Goal: Information Seeking & Learning: Learn about a topic

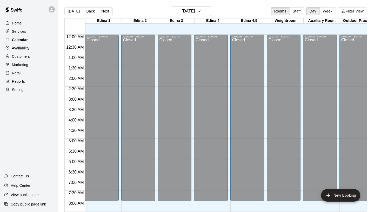
scroll to position [242, 0]
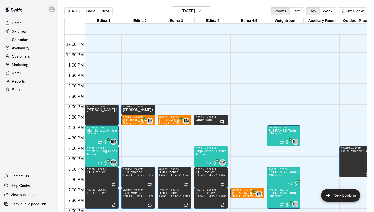
click at [26, 39] on p "Calendar" at bounding box center [20, 39] width 16 height 5
click at [223, 121] on icon "Has notes" at bounding box center [222, 122] width 4 height 4
click at [222, 123] on icon "edit" at bounding box center [225, 125] width 6 height 6
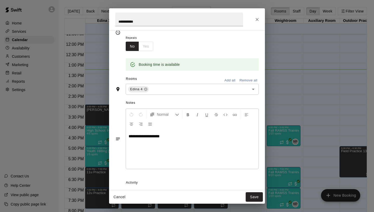
scroll to position [0, 0]
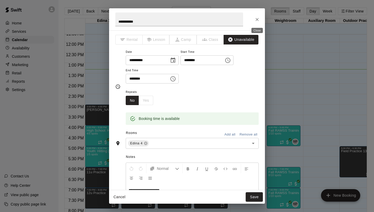
click at [258, 19] on icon "Close" at bounding box center [256, 19] width 5 height 5
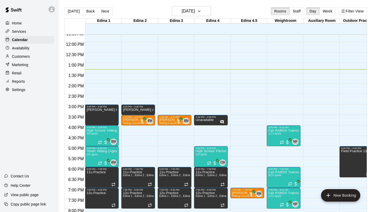
scroll to position [294, 0]
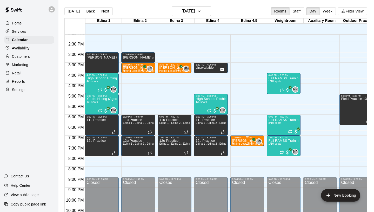
click at [242, 140] on p "[PERSON_NAME]" at bounding box center [247, 140] width 31 height 0
click at [246, 128] on div at bounding box center [187, 106] width 374 height 212
click at [272, 133] on img "edit" at bounding box center [274, 136] width 6 height 6
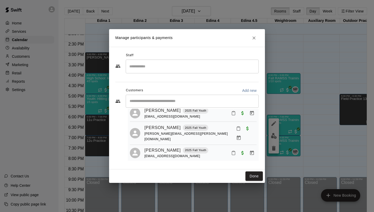
scroll to position [0, 0]
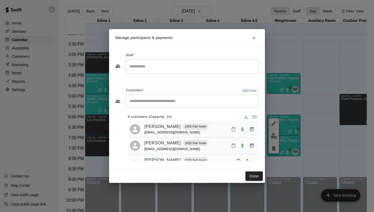
click at [254, 39] on icon "Close" at bounding box center [253, 37] width 5 height 5
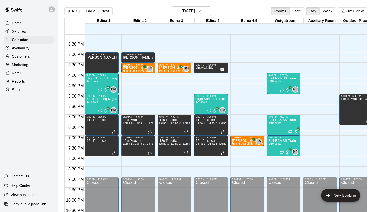
click at [221, 102] on div "High School: Pitching (Ages 14U-18U) 1/4 spots" at bounding box center [210, 203] width 31 height 212
click at [201, 114] on img "edit" at bounding box center [201, 115] width 6 height 6
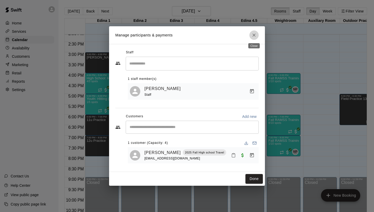
click at [252, 33] on icon "Close" at bounding box center [253, 34] width 5 height 5
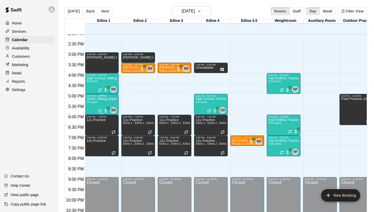
click at [99, 99] on p "Youth: Hitting (Ages 9U-13U)" at bounding box center [101, 99] width 31 height 0
click at [93, 113] on button "edit" at bounding box center [92, 117] width 10 height 10
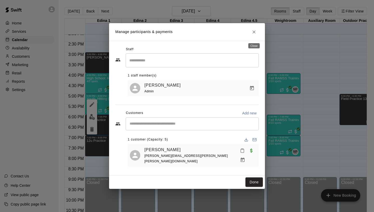
click at [254, 37] on button "Close" at bounding box center [253, 31] width 9 height 9
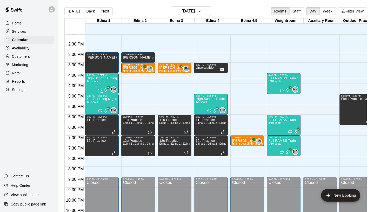
click at [98, 81] on div "High School: Hitting (Ages 14U-18U) 4/5 spots" at bounding box center [101, 182] width 31 height 212
click at [94, 94] on img "edit" at bounding box center [92, 94] width 6 height 6
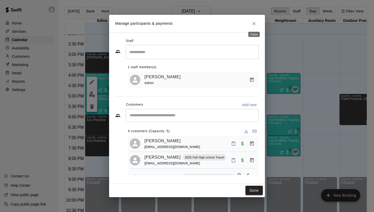
click at [256, 23] on icon "Close" at bounding box center [253, 23] width 5 height 5
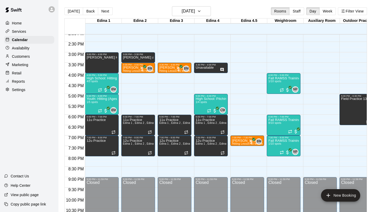
click at [44, 14] on div at bounding box center [29, 9] width 58 height 19
